Goal: Browse casually: Explore the website without a specific task or goal

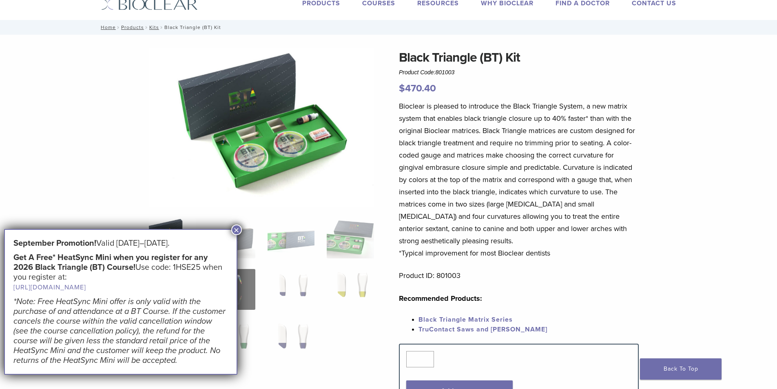
scroll to position [41, 0]
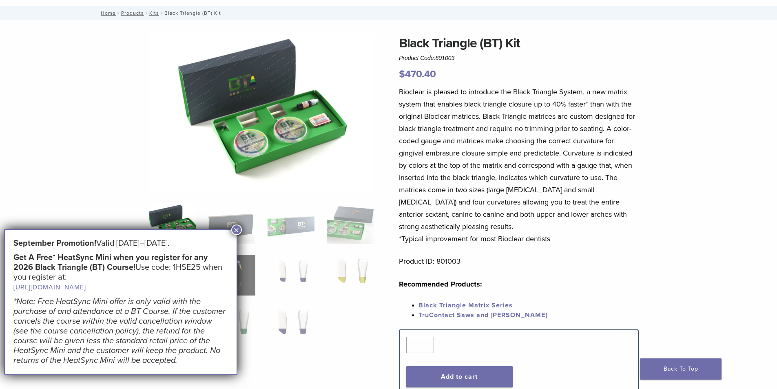
click at [234, 231] on button "×" at bounding box center [236, 229] width 11 height 11
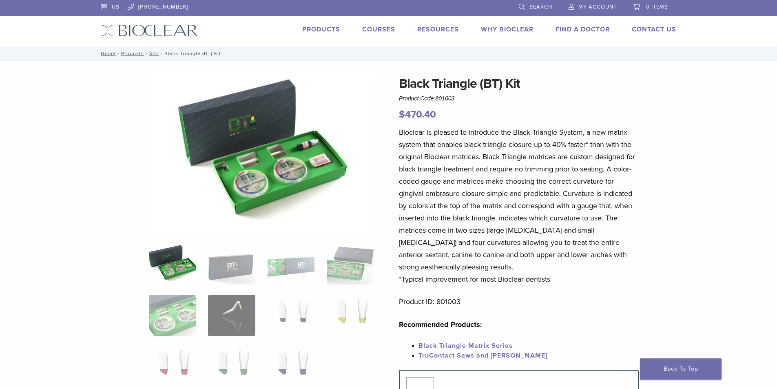
scroll to position [0, 0]
click at [448, 344] on link "Black Triangle Matrix Series" at bounding box center [465, 346] width 94 height 8
click at [164, 31] on img at bounding box center [149, 31] width 97 height 12
